Goal: Task Accomplishment & Management: Use online tool/utility

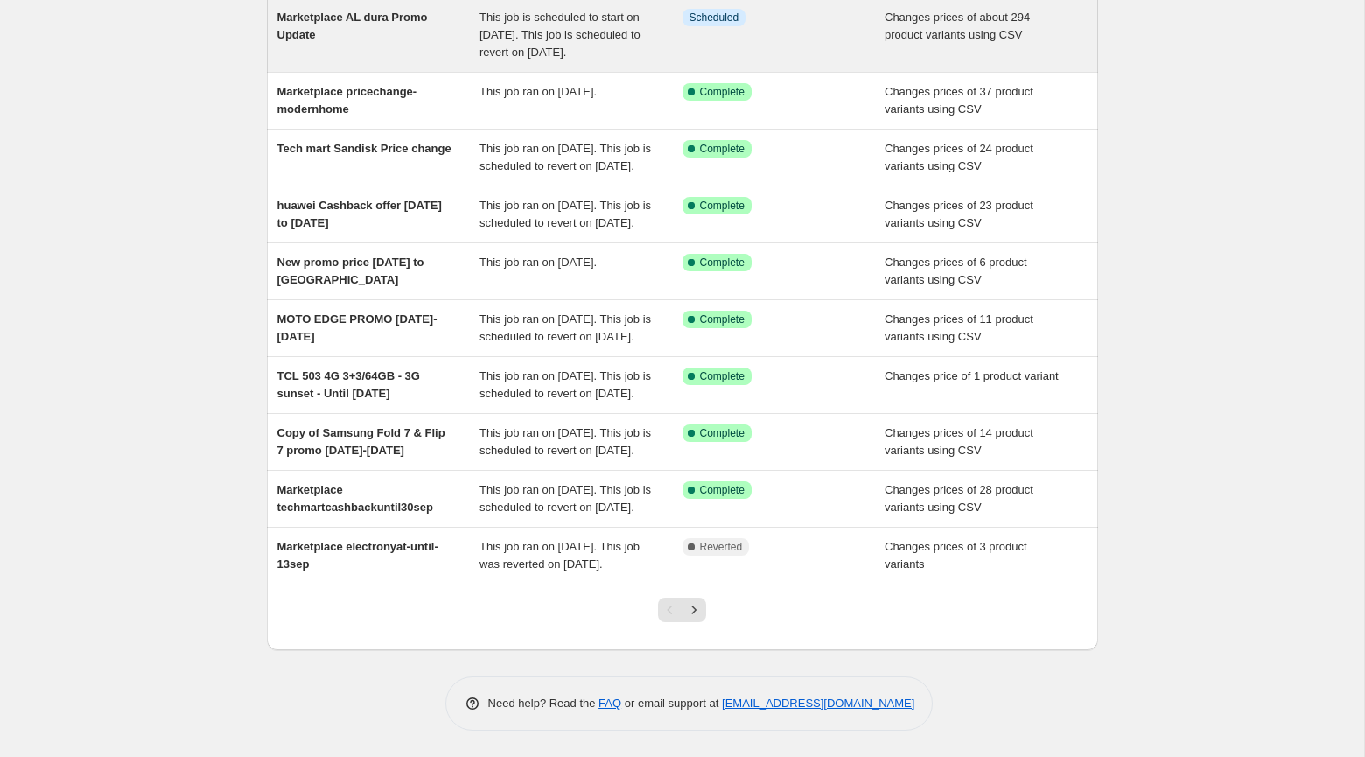
scroll to position [201, 0]
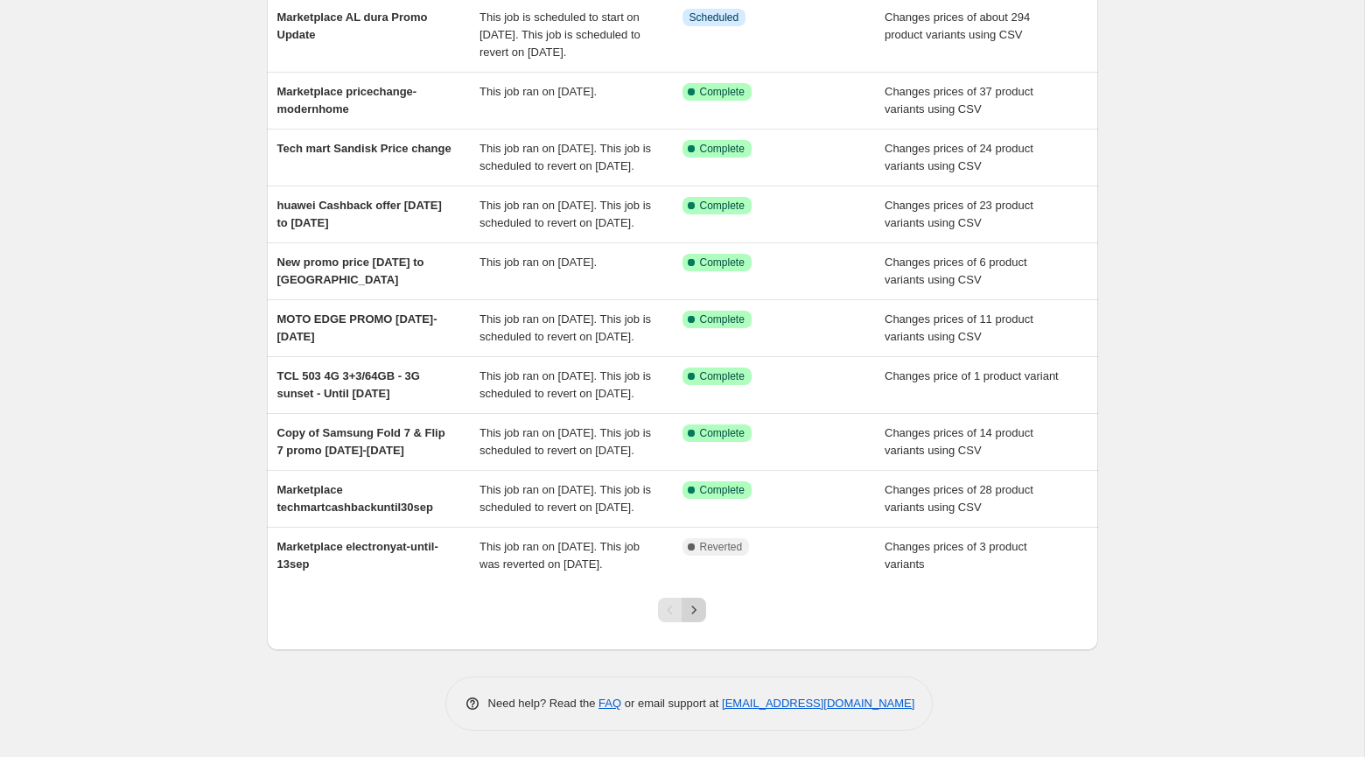
click at [697, 619] on icon "Next" at bounding box center [694, 610] width 18 height 18
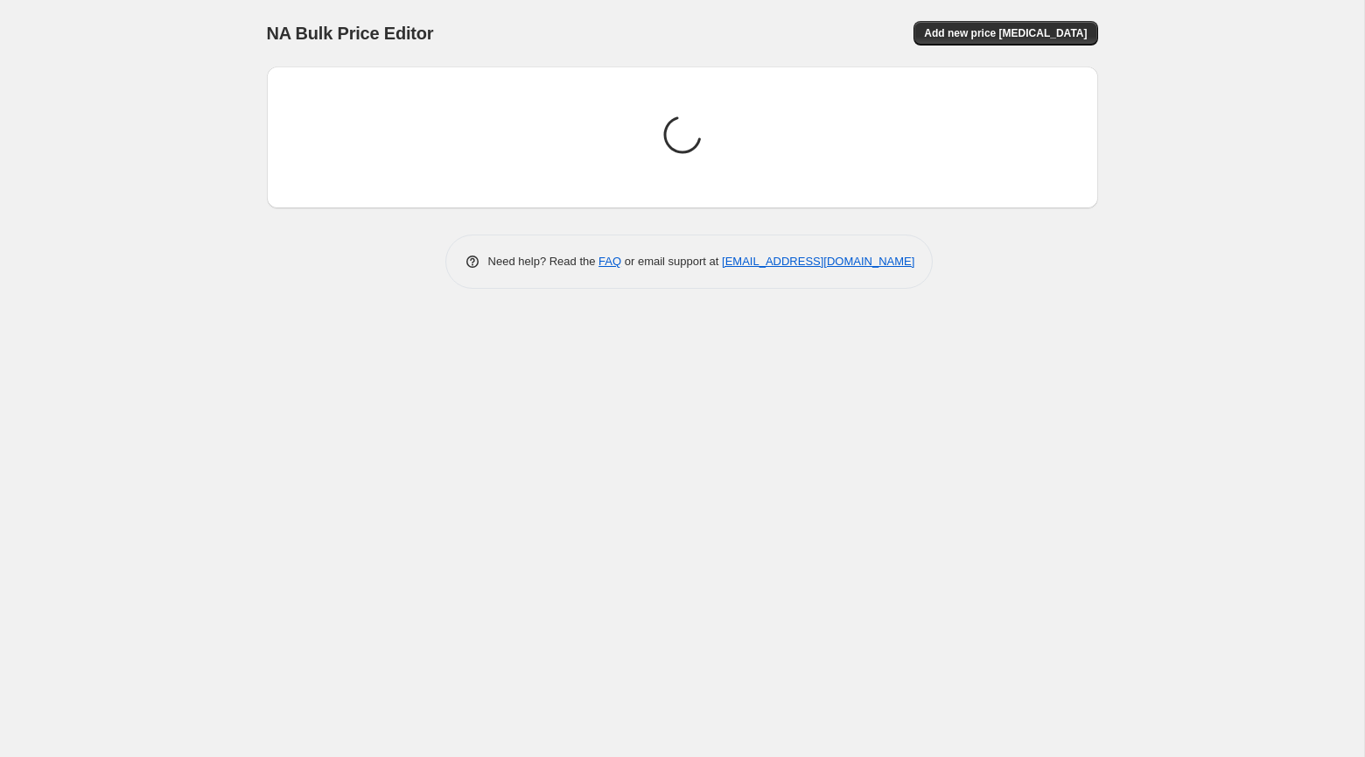
scroll to position [0, 0]
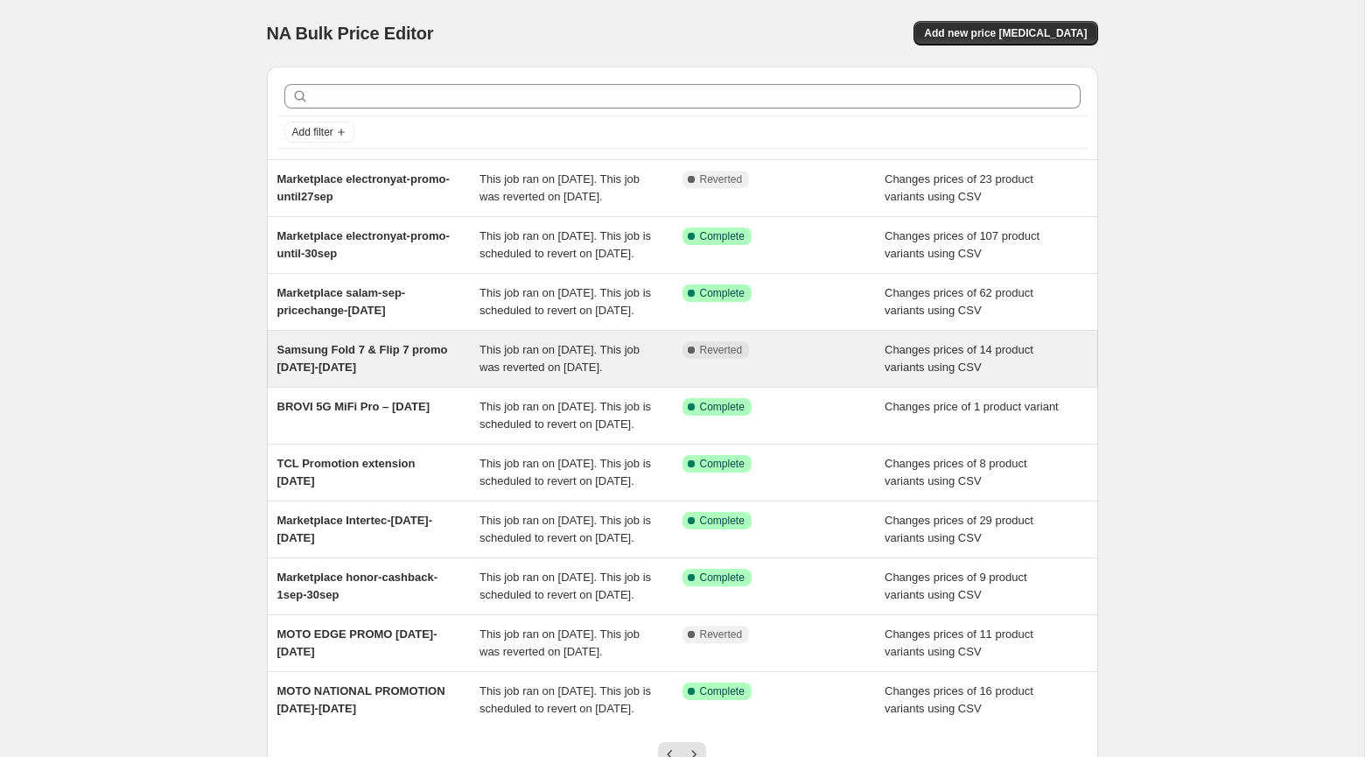
click at [414, 385] on div "Samsung Fold 7 & Flip 7 promo [DATE]-[DATE] This job ran on [DATE]. This job wa…" at bounding box center [682, 359] width 831 height 56
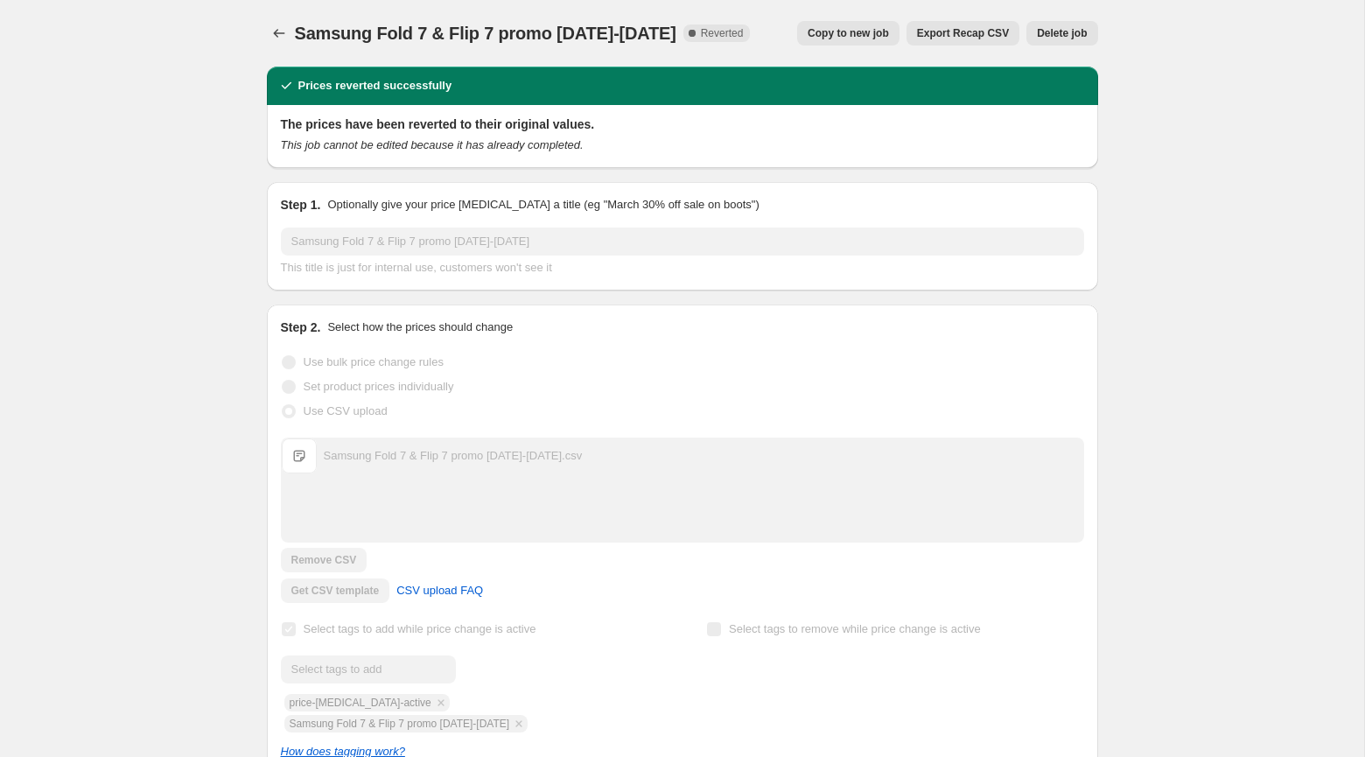
scroll to position [1, 0]
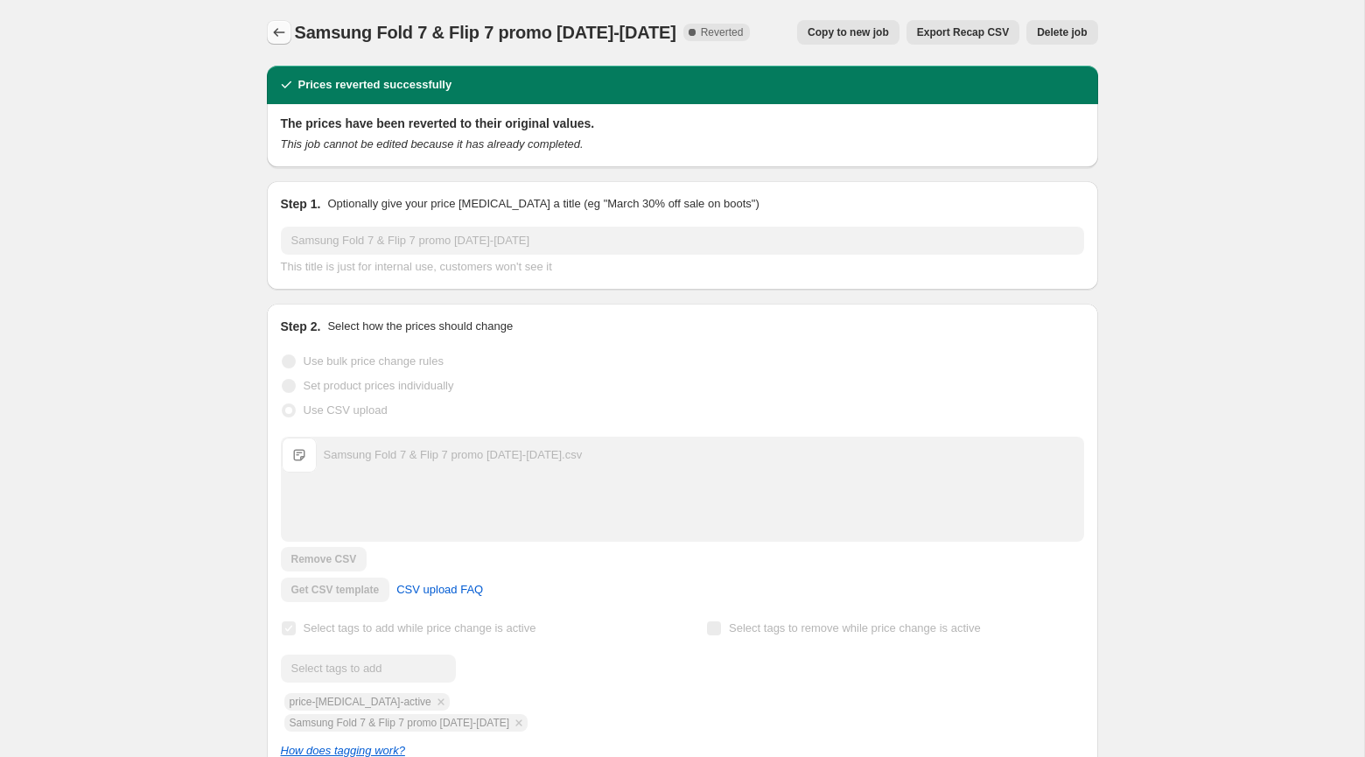
click at [273, 33] on icon "Price change jobs" at bounding box center [279, 33] width 18 height 18
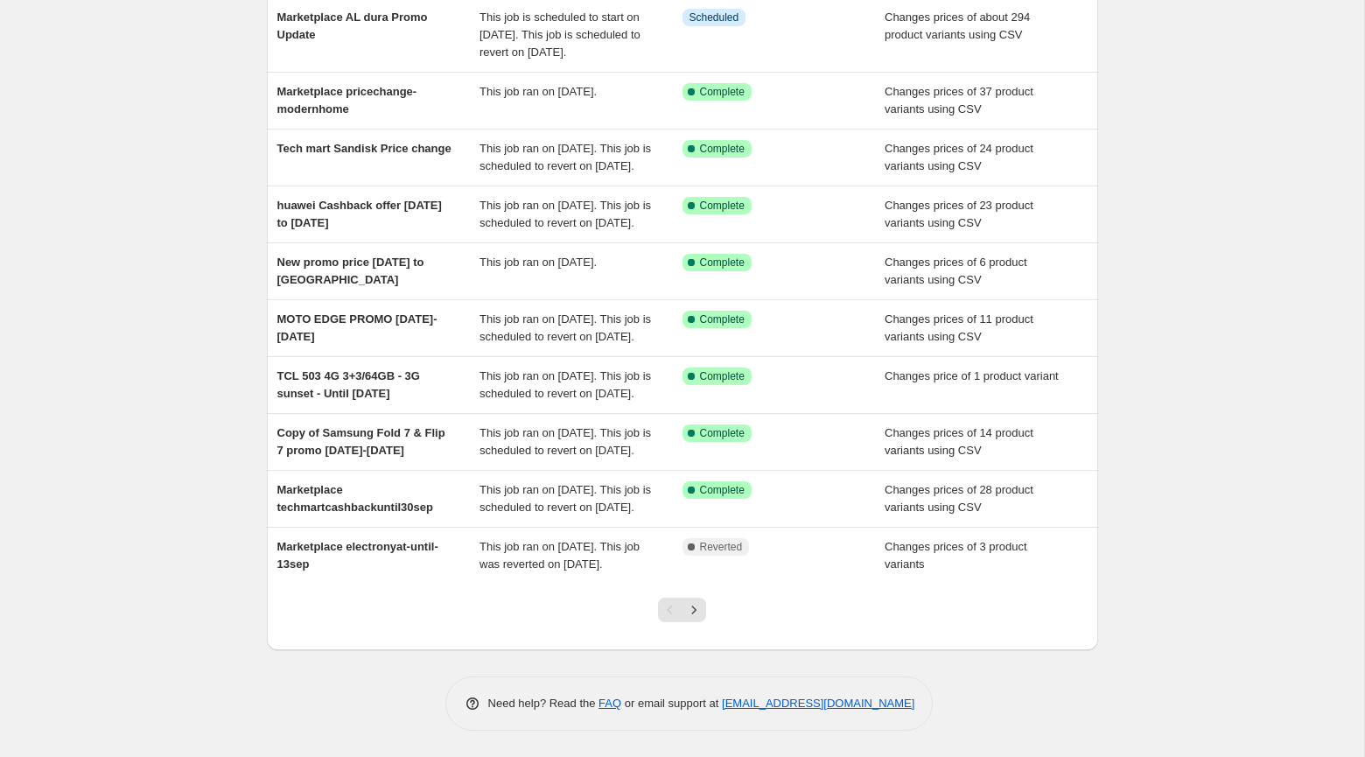
scroll to position [297, 0]
click at [666, 614] on div "Pagination" at bounding box center [670, 610] width 25 height 25
click at [691, 608] on icon "Next" at bounding box center [694, 610] width 18 height 18
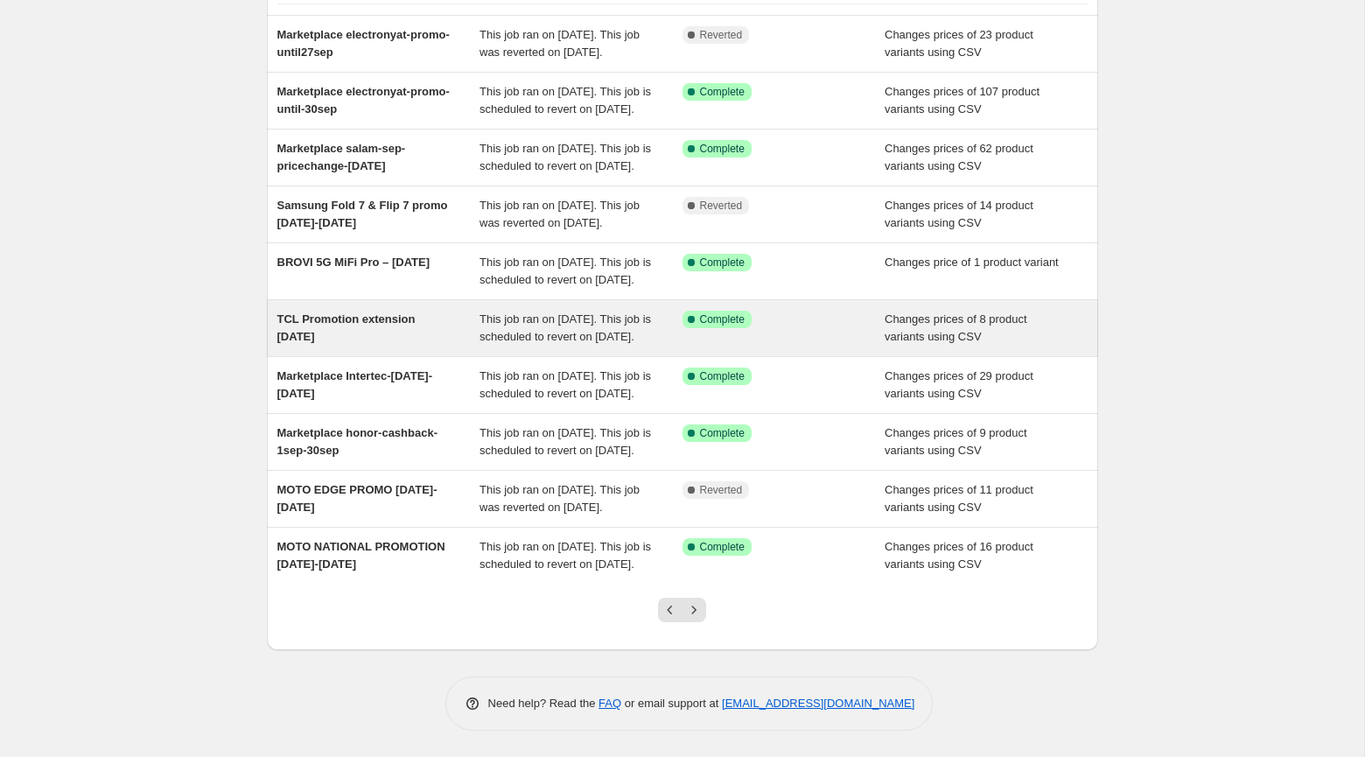
scroll to position [314, 0]
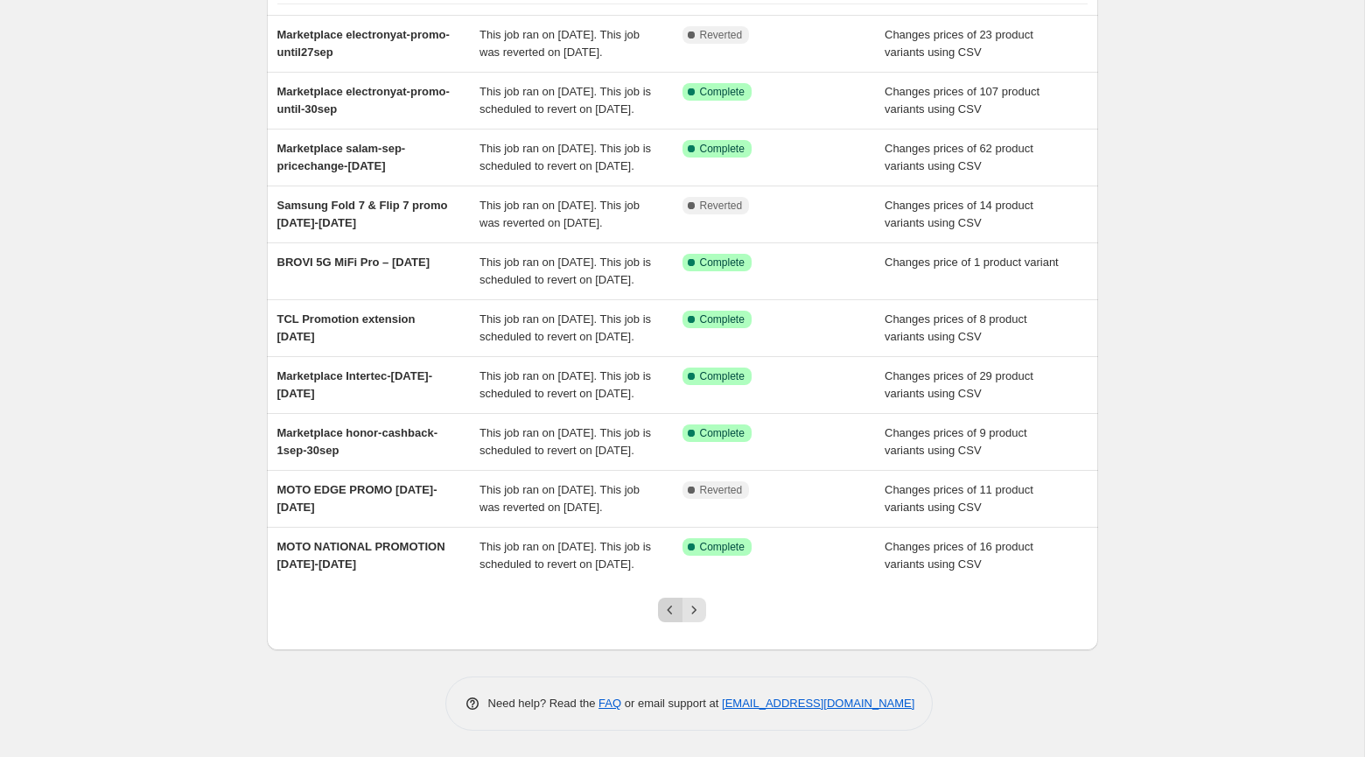
click at [674, 617] on icon "Previous" at bounding box center [671, 610] width 18 height 18
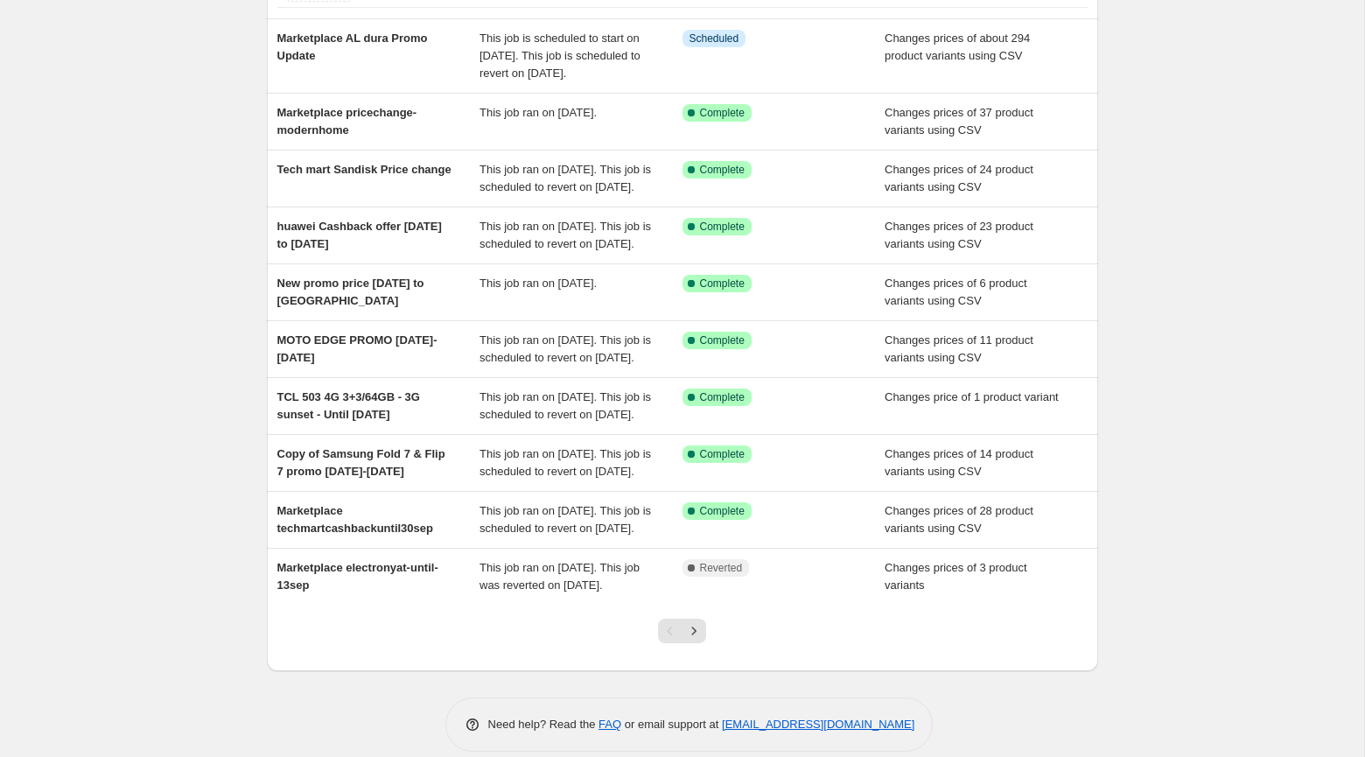
scroll to position [297, 0]
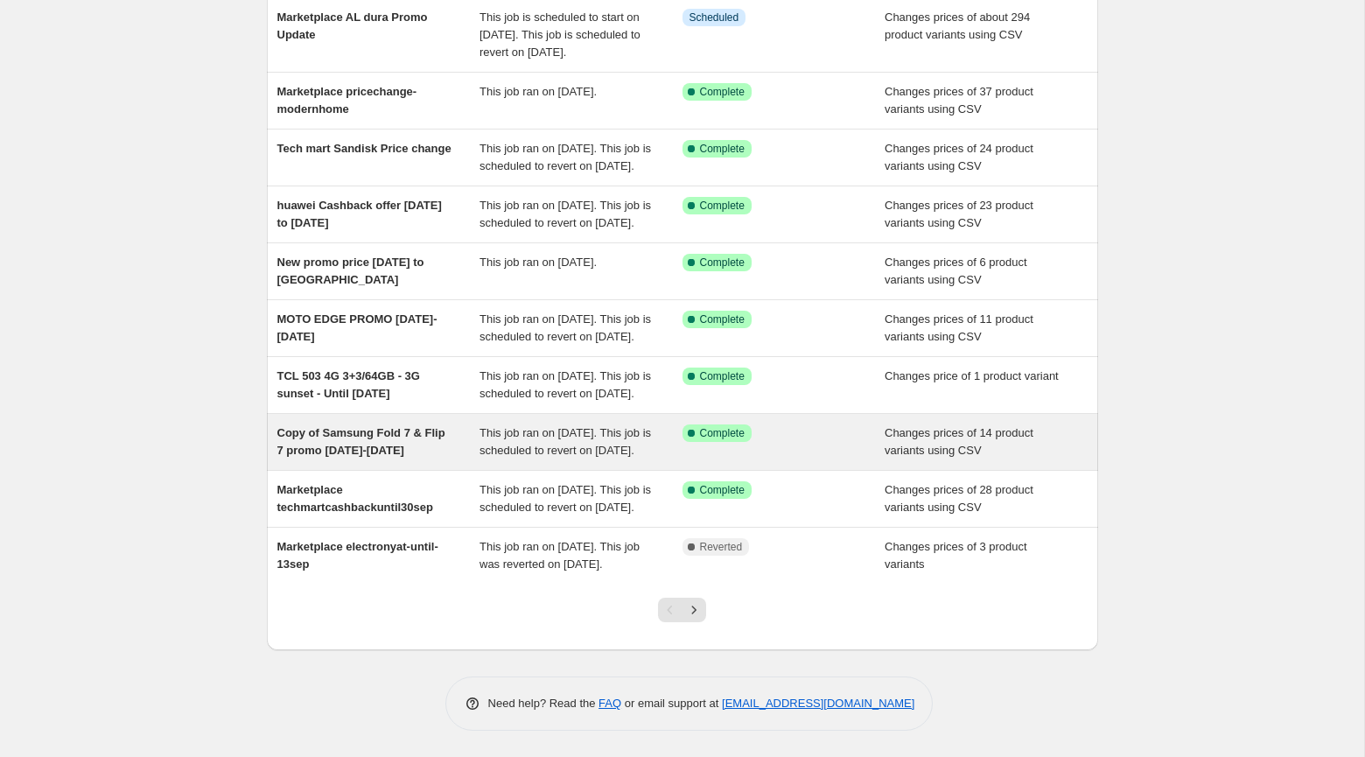
click at [445, 426] on span "Copy of Samsung Fold 7 & Flip 7 promo [DATE]-[DATE]" at bounding box center [361, 441] width 168 height 31
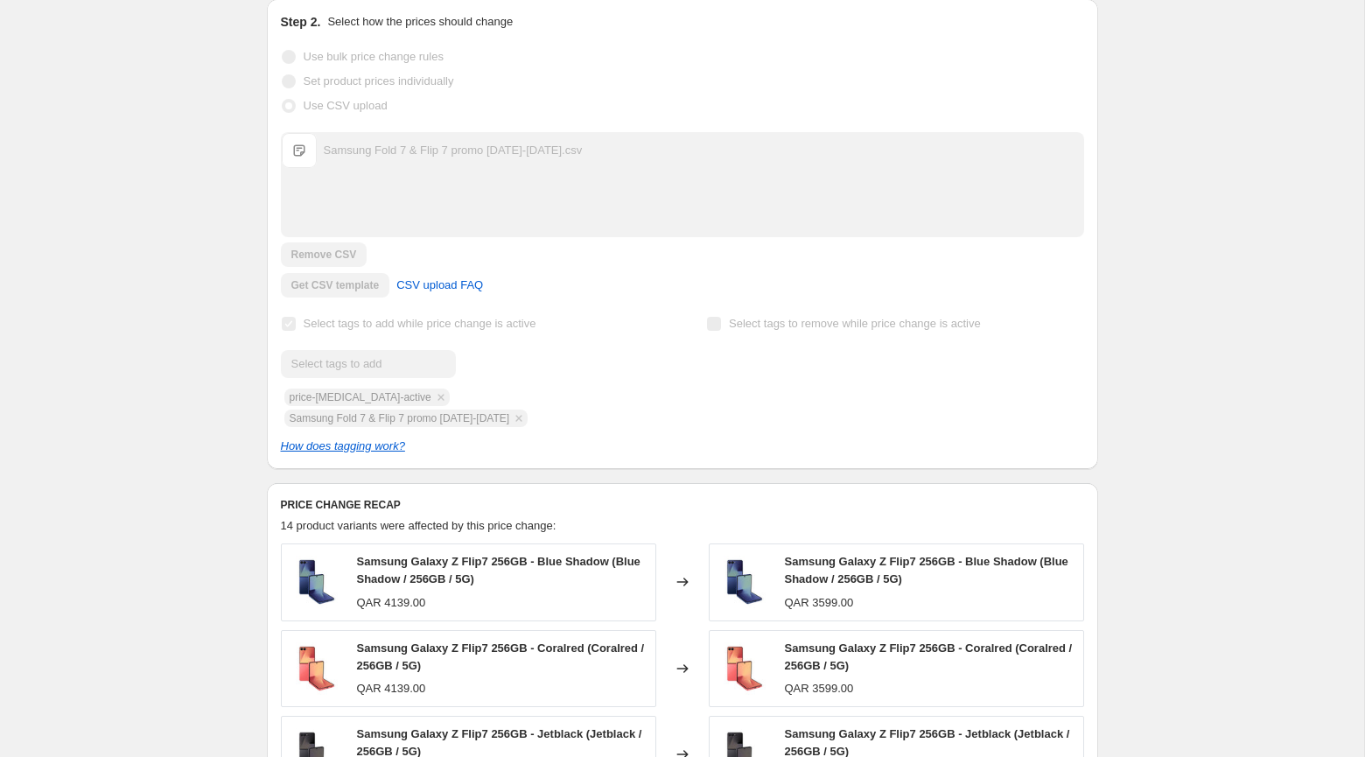
scroll to position [469, 0]
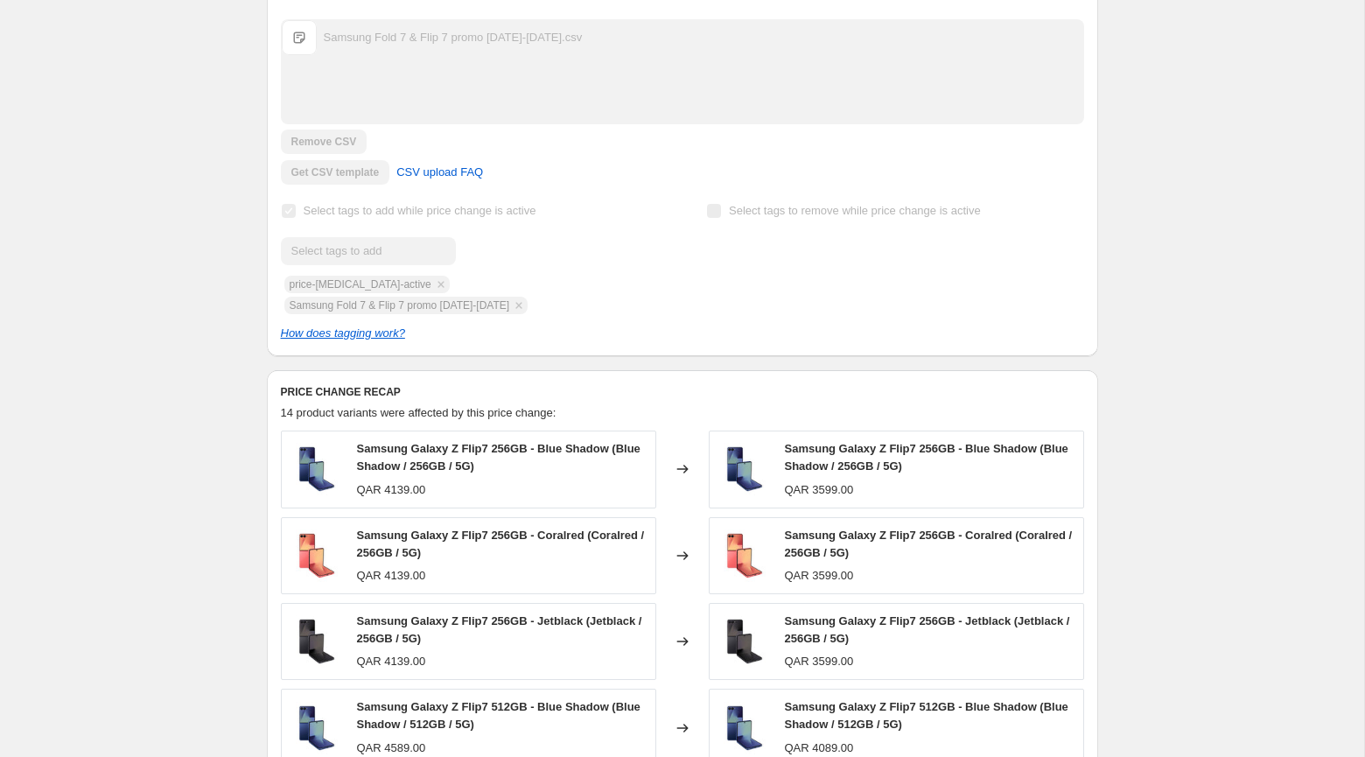
click at [839, 645] on div "Samsung Galaxy Z Flip7 256GB - Jetblack (Jetblack / 256GB / 5G)" at bounding box center [930, 630] width 290 height 35
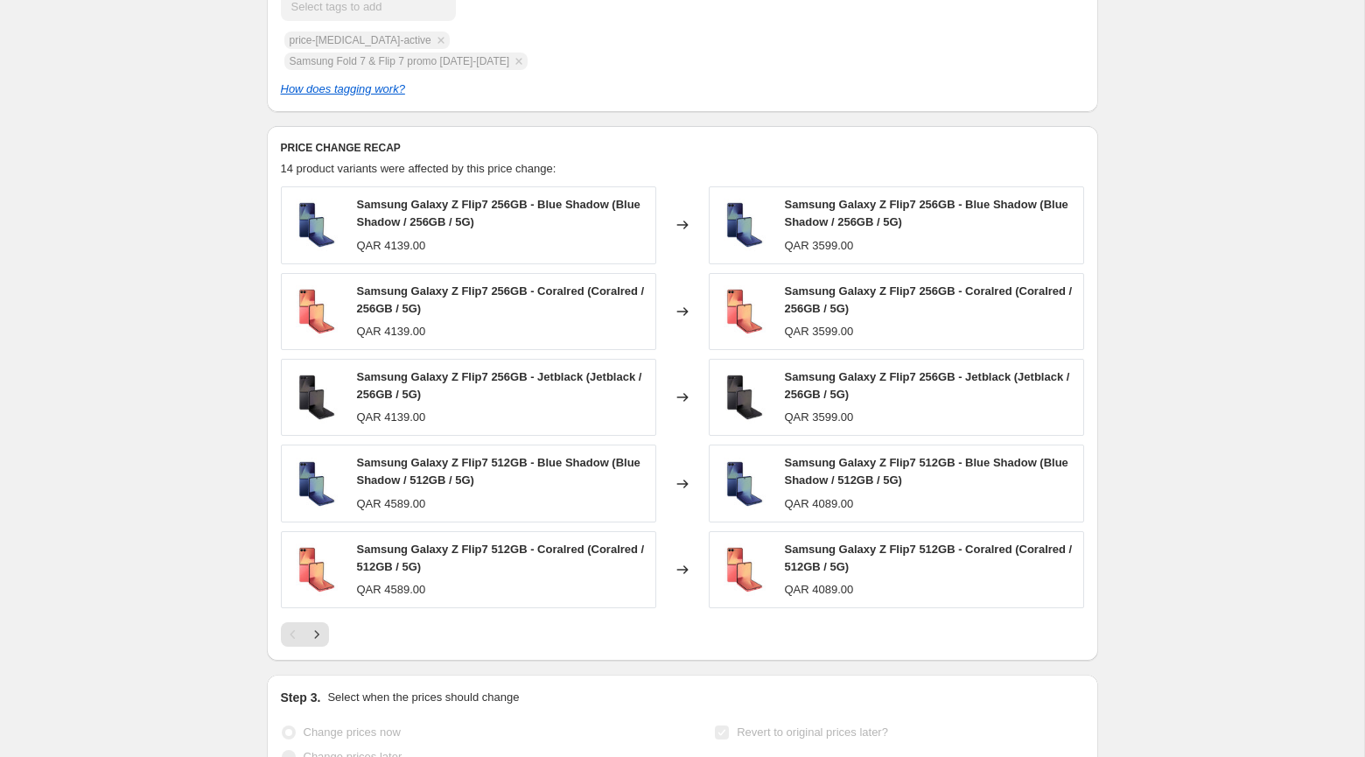
scroll to position [0, 0]
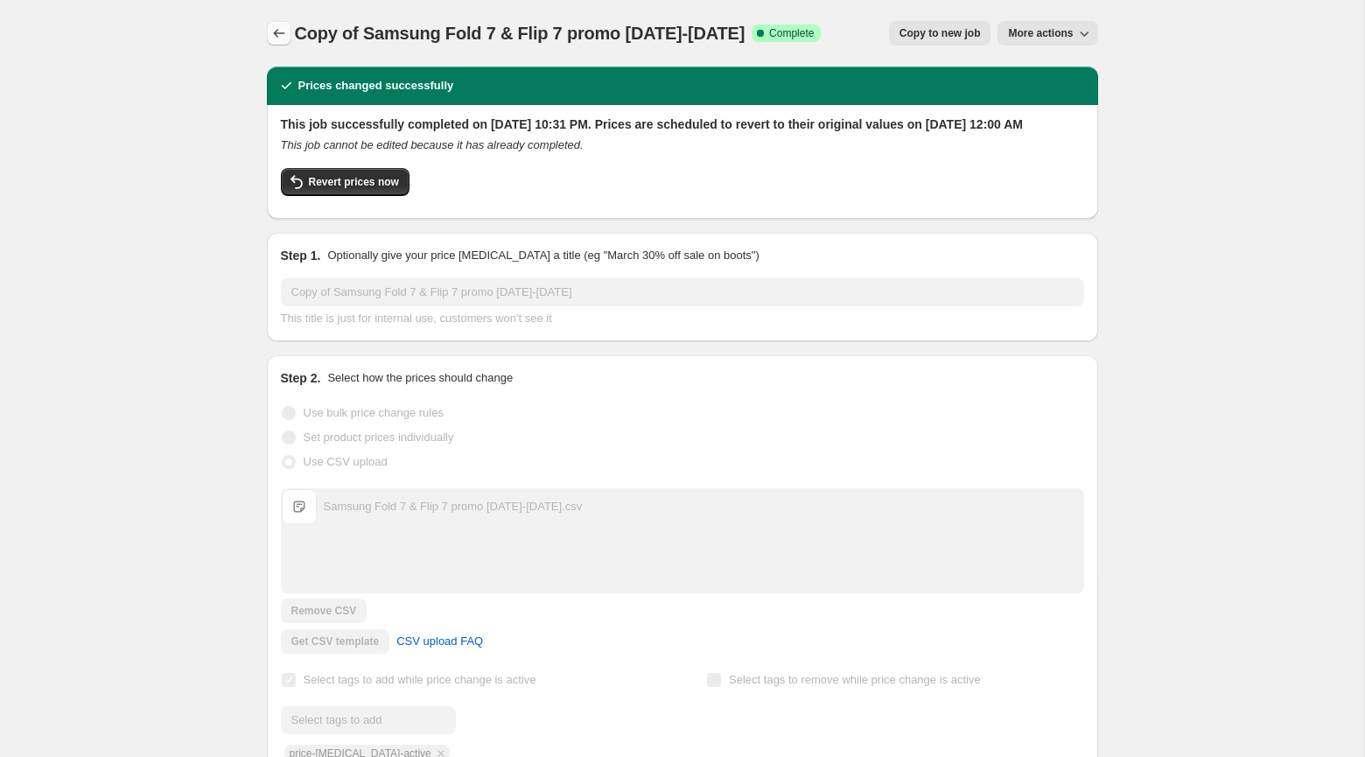
click at [267, 32] on button "Price change jobs" at bounding box center [279, 33] width 25 height 25
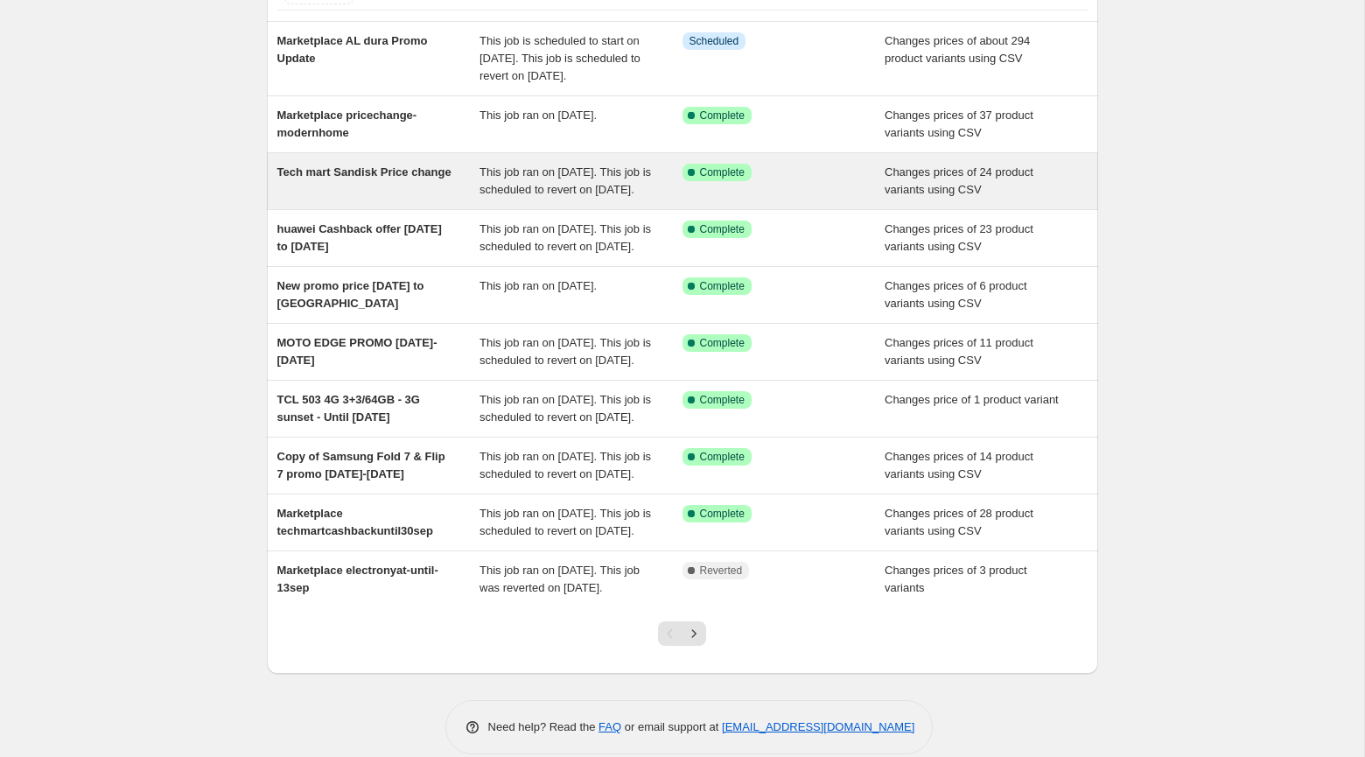
scroll to position [297, 0]
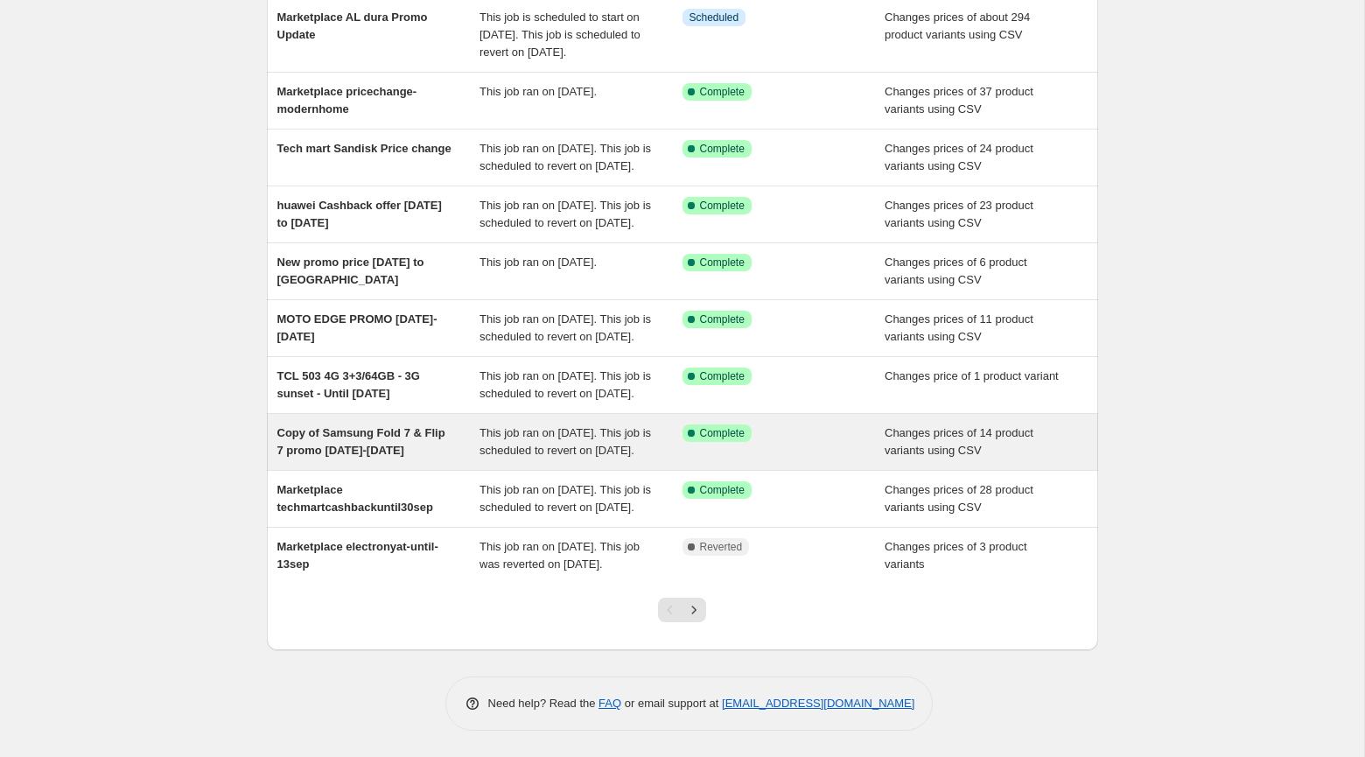
click at [423, 424] on div "Copy of Samsung Fold 7 & Flip 7 promo [DATE]-[DATE]" at bounding box center [378, 441] width 203 height 35
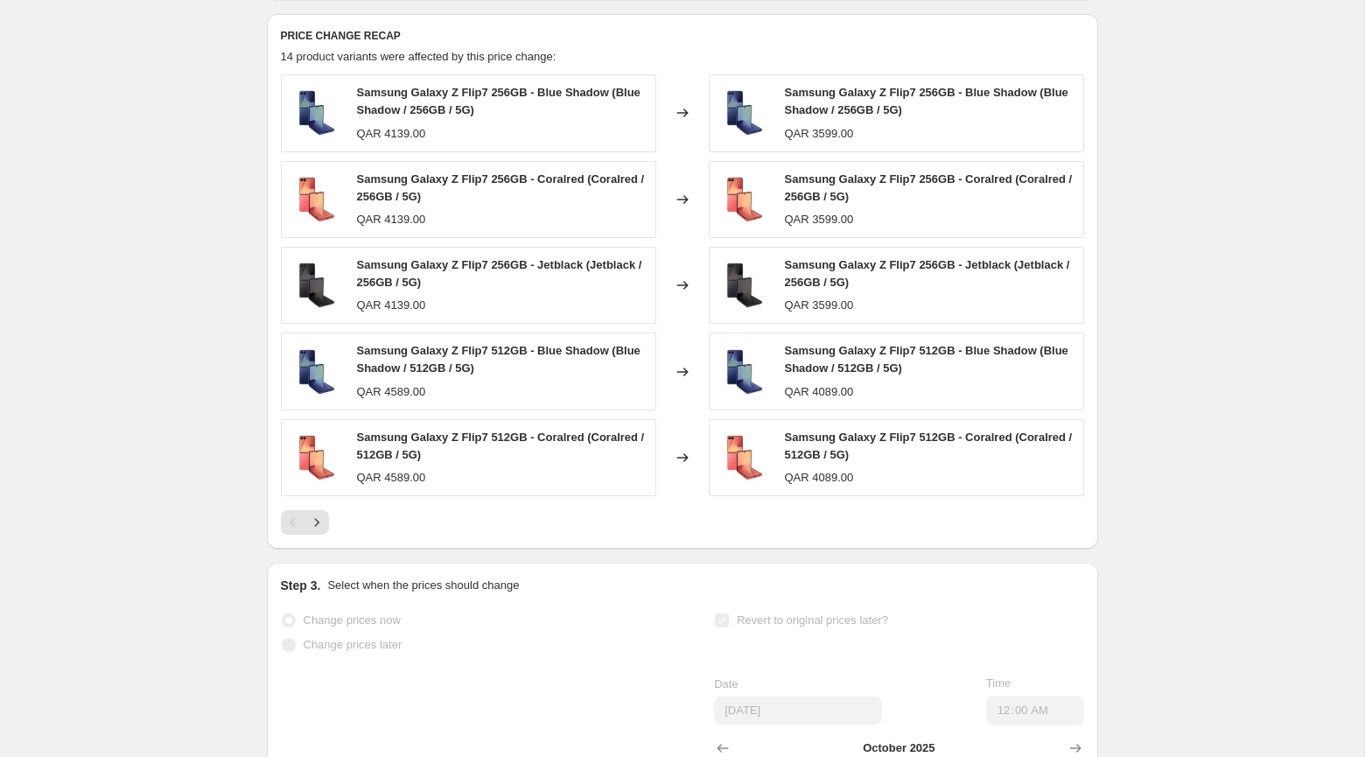
scroll to position [833, 0]
